Goal: Check status

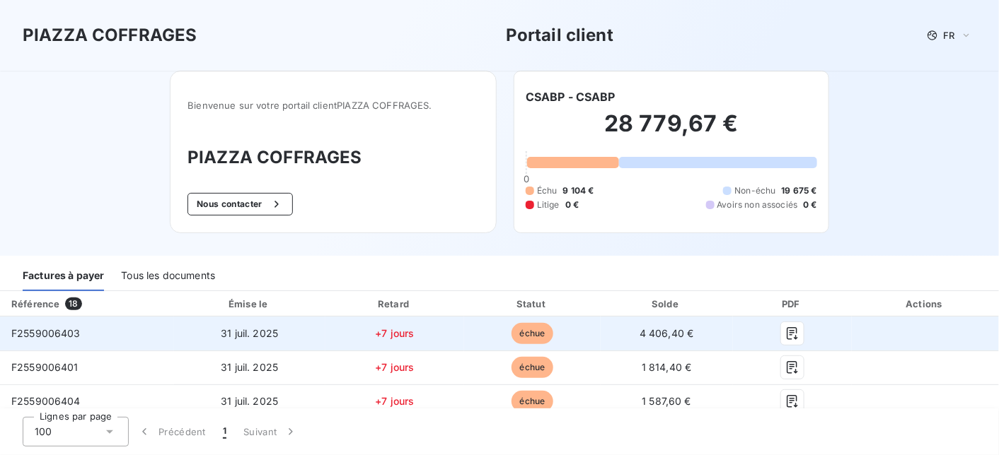
scroll to position [141, 0]
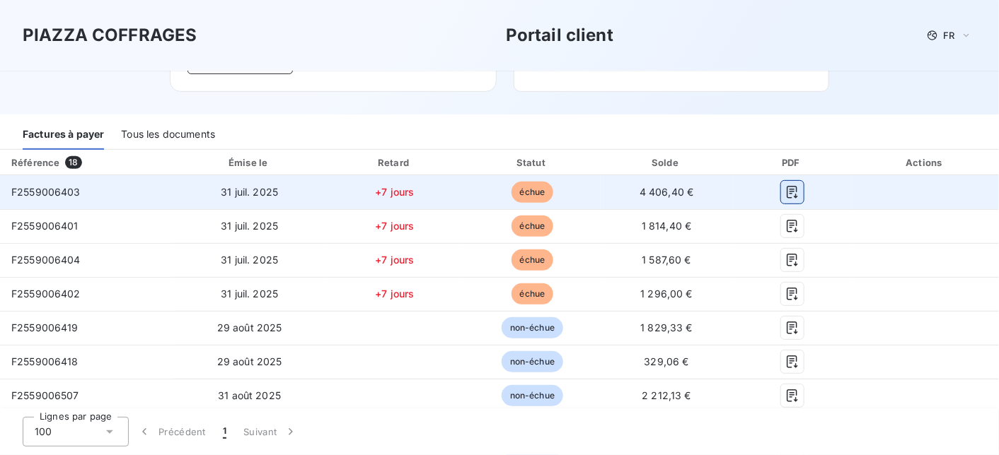
click at [785, 192] on icon "button" at bounding box center [792, 192] width 14 height 14
click at [650, 195] on span "4 406,40 €" at bounding box center [666, 192] width 54 height 12
click at [255, 196] on span "31 juil. 2025" at bounding box center [249, 192] width 57 height 12
click at [72, 197] on span "F2559006403" at bounding box center [45, 192] width 69 height 12
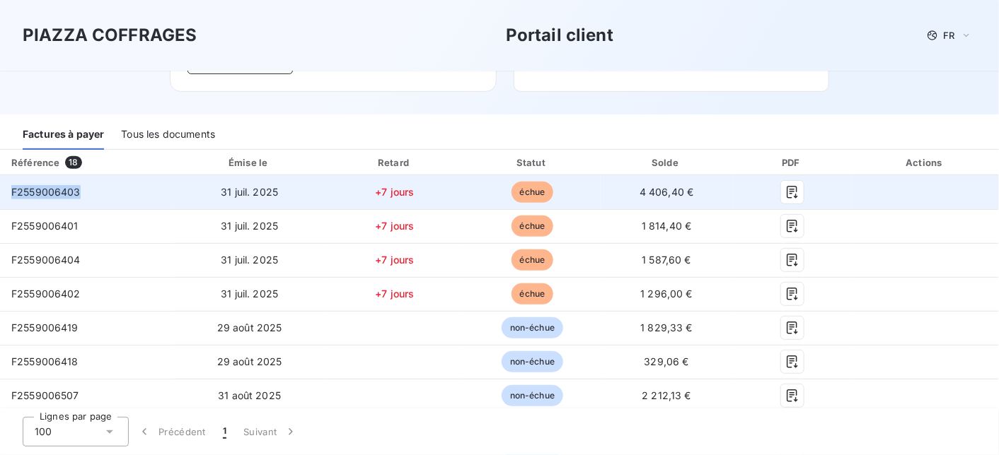
click at [72, 197] on span "F2559006403" at bounding box center [45, 192] width 69 height 12
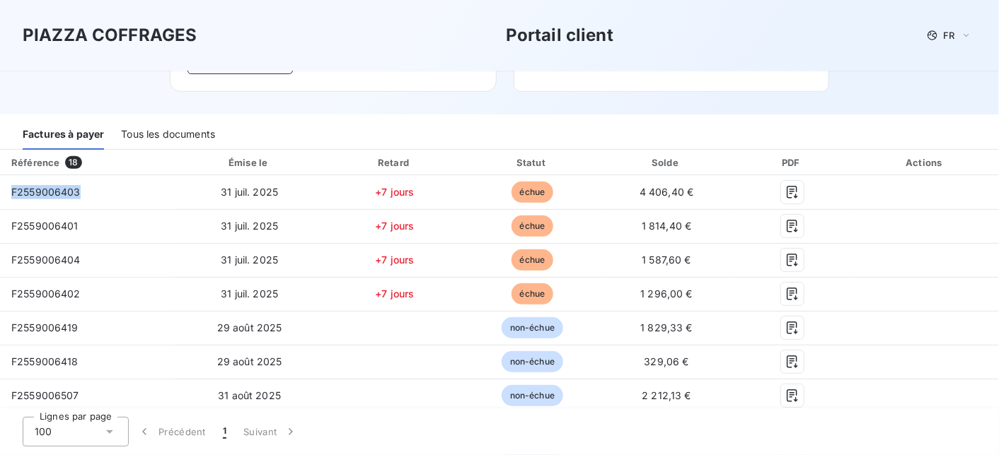
scroll to position [0, 0]
